Goal: Leave review/rating: Leave review/rating

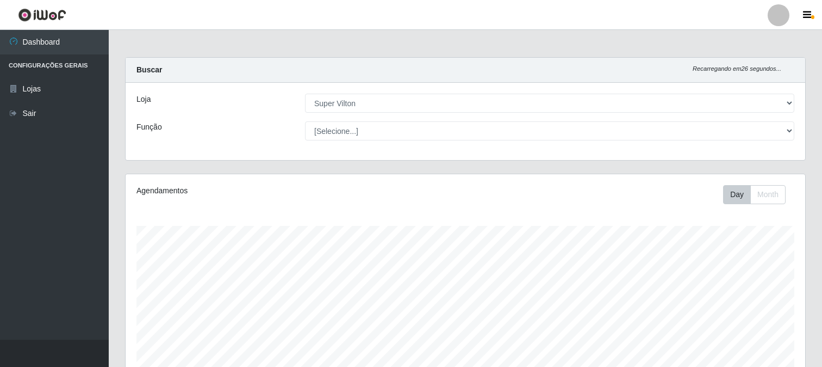
select select "379"
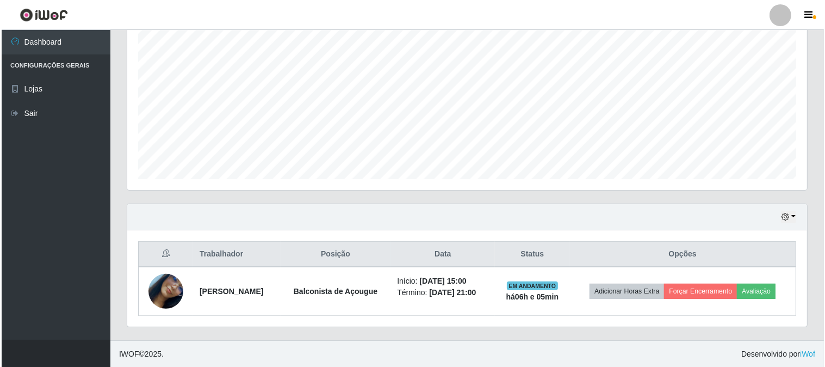
scroll to position [225, 680]
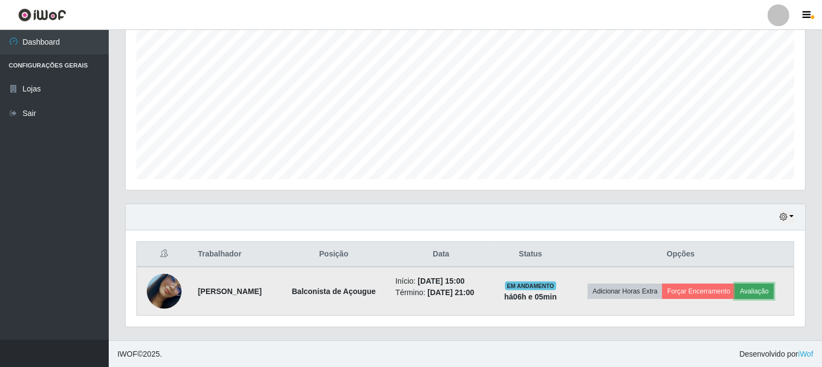
click at [762, 297] on button "Avaliação" at bounding box center [754, 290] width 39 height 15
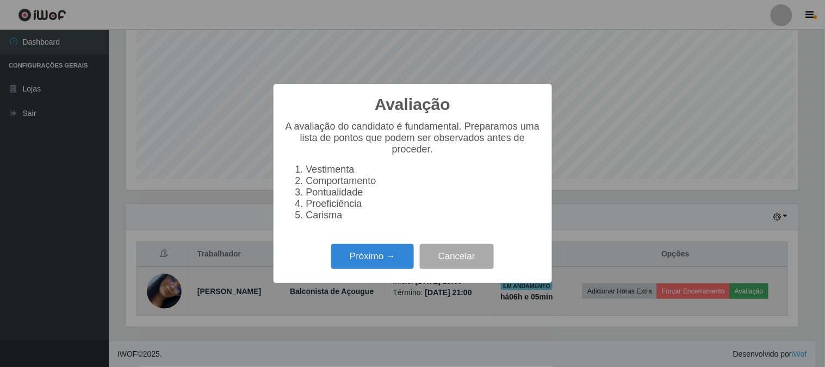
scroll to position [225, 673]
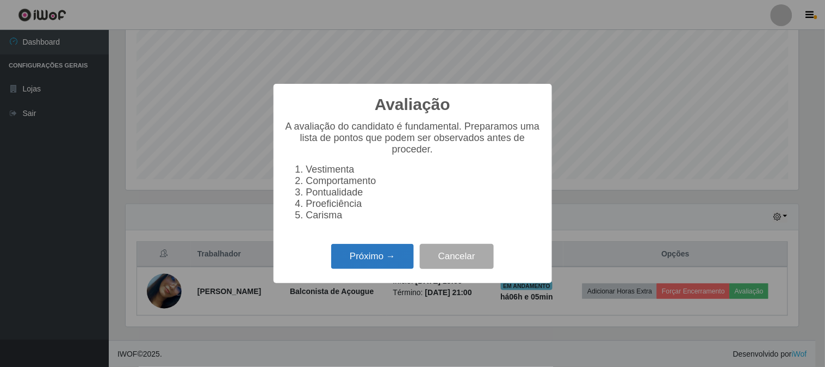
click at [359, 257] on button "Próximo →" at bounding box center [372, 257] width 83 height 26
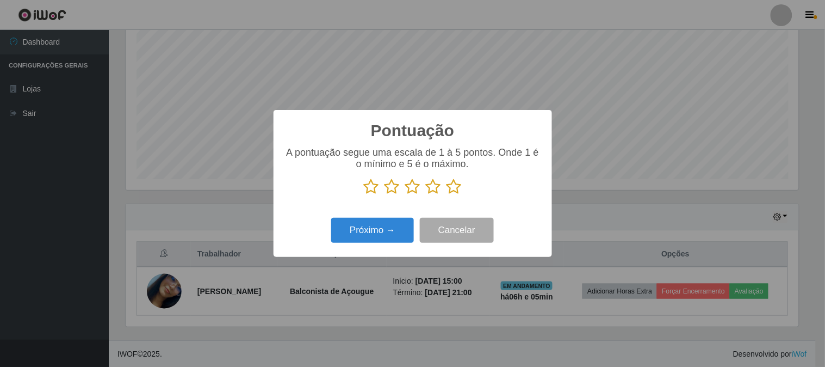
scroll to position [543582, 543134]
click at [455, 188] on icon at bounding box center [453, 186] width 15 height 16
click at [446, 195] on input "radio" at bounding box center [446, 195] width 0 height 0
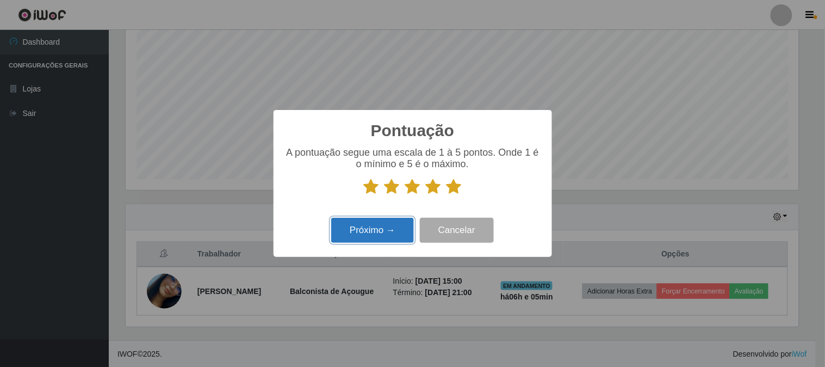
click at [378, 233] on button "Próximo →" at bounding box center [372, 231] width 83 height 26
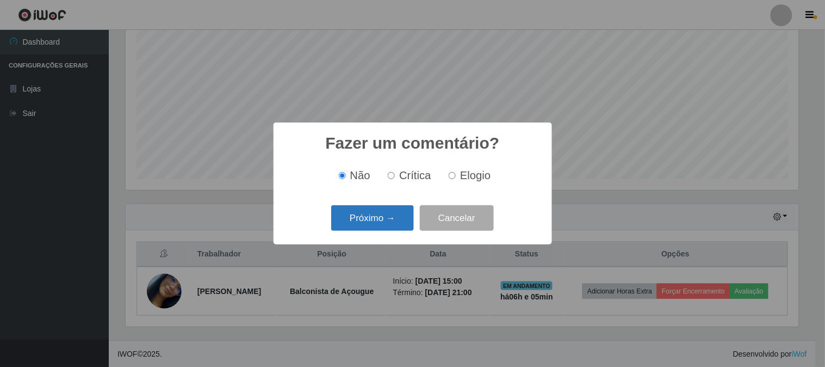
click at [378, 230] on button "Próximo →" at bounding box center [372, 218] width 83 height 26
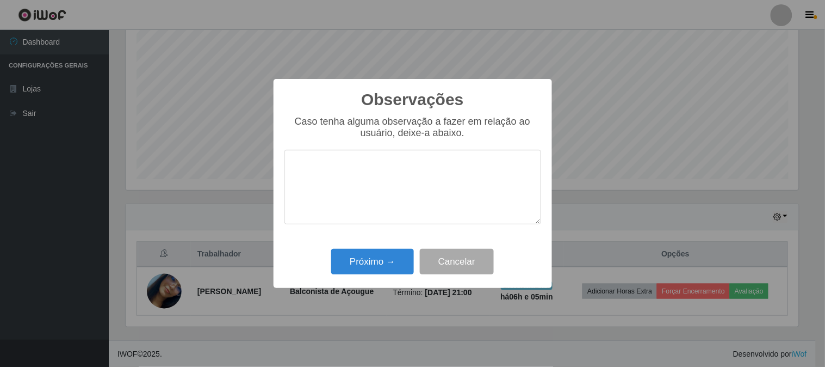
click at [376, 219] on textarea at bounding box center [412, 187] width 257 height 75
click at [377, 262] on button "Próximo →" at bounding box center [372, 262] width 83 height 26
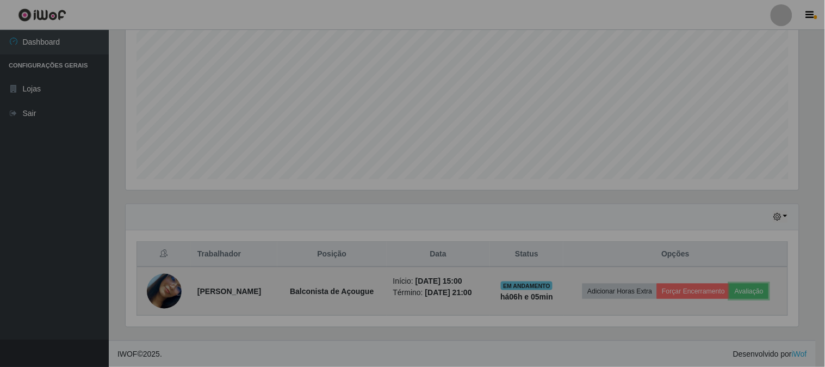
scroll to position [225, 680]
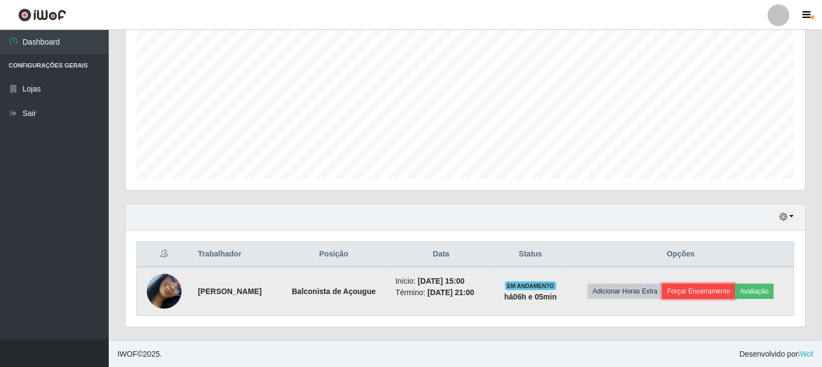
click at [702, 286] on button "Forçar Encerramento" at bounding box center [698, 290] width 73 height 15
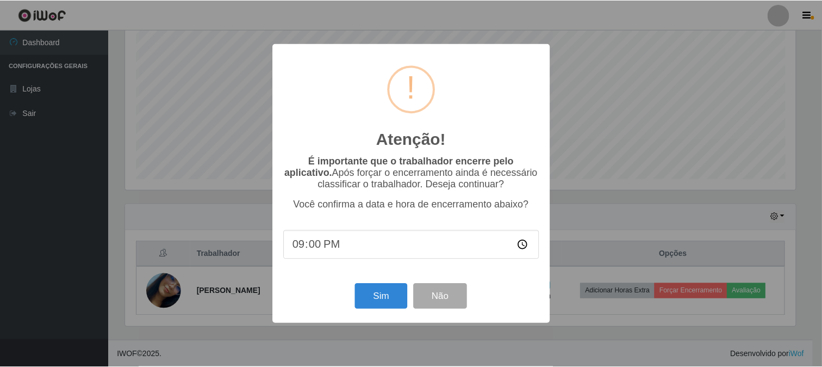
scroll to position [225, 673]
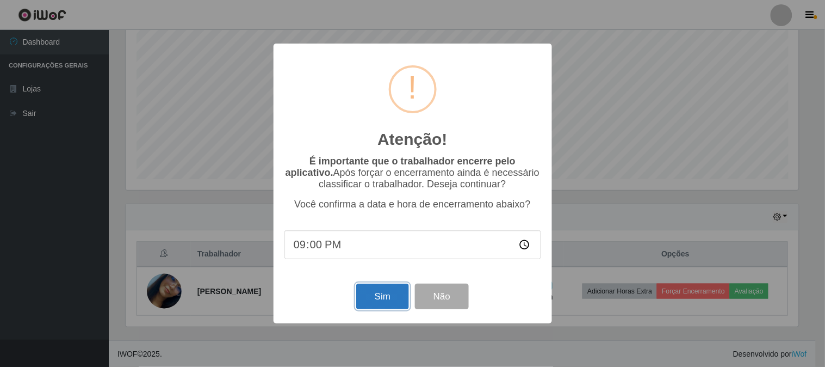
click at [378, 296] on button "Sim" at bounding box center [382, 296] width 53 height 26
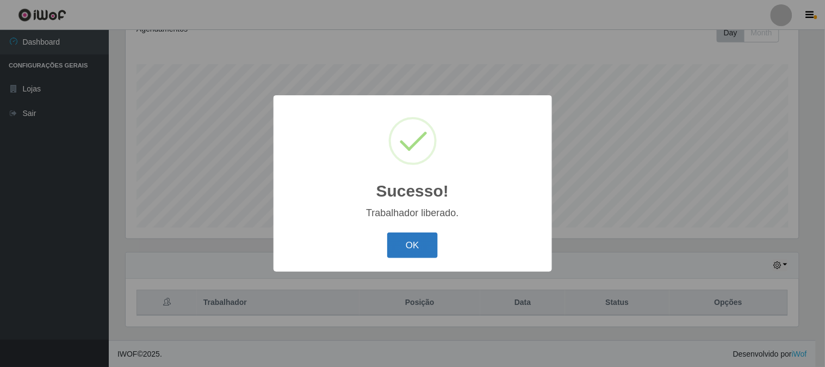
click at [410, 245] on button "OK" at bounding box center [412, 245] width 51 height 26
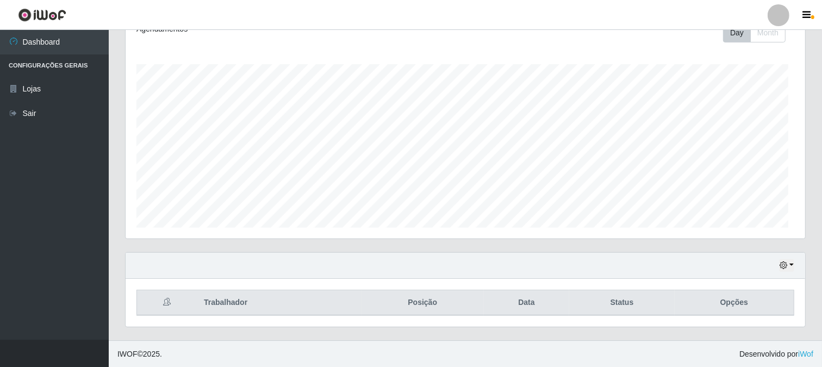
scroll to position [225, 680]
